Goal: Information Seeking & Learning: Learn about a topic

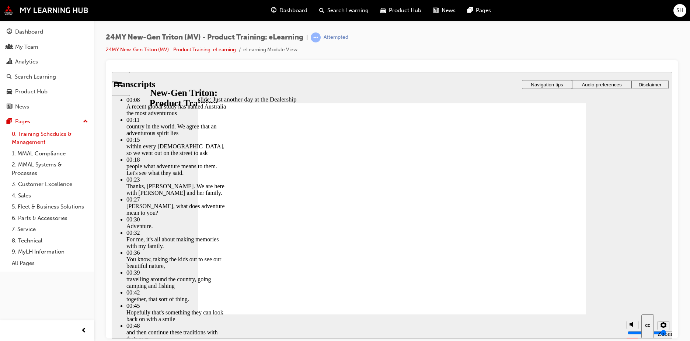
type input "260"
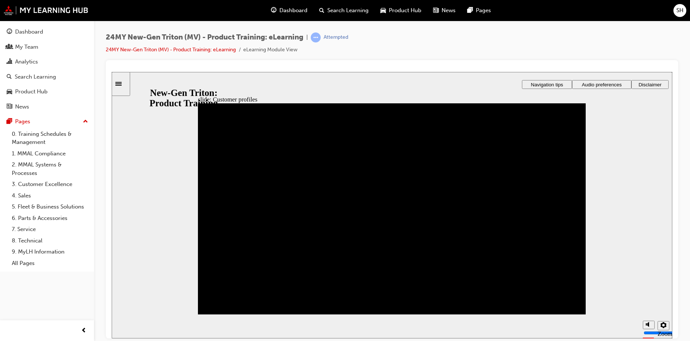
drag, startPoint x: 374, startPoint y: 289, endPoint x: 431, endPoint y: 168, distance: 133.7
drag, startPoint x: 260, startPoint y: 259, endPoint x: 309, endPoint y: 210, distance: 69.1
drag, startPoint x: 217, startPoint y: 251, endPoint x: 224, endPoint y: 213, distance: 39.2
drag, startPoint x: 213, startPoint y: 291, endPoint x: 400, endPoint y: 210, distance: 203.5
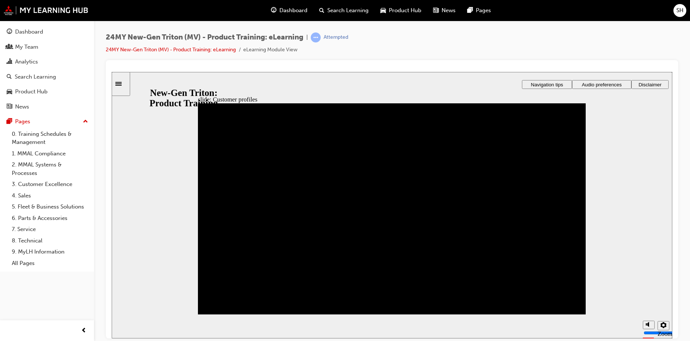
drag, startPoint x: 366, startPoint y: 258, endPoint x: 227, endPoint y: 176, distance: 161.1
